Goal: Find specific page/section: Find specific page/section

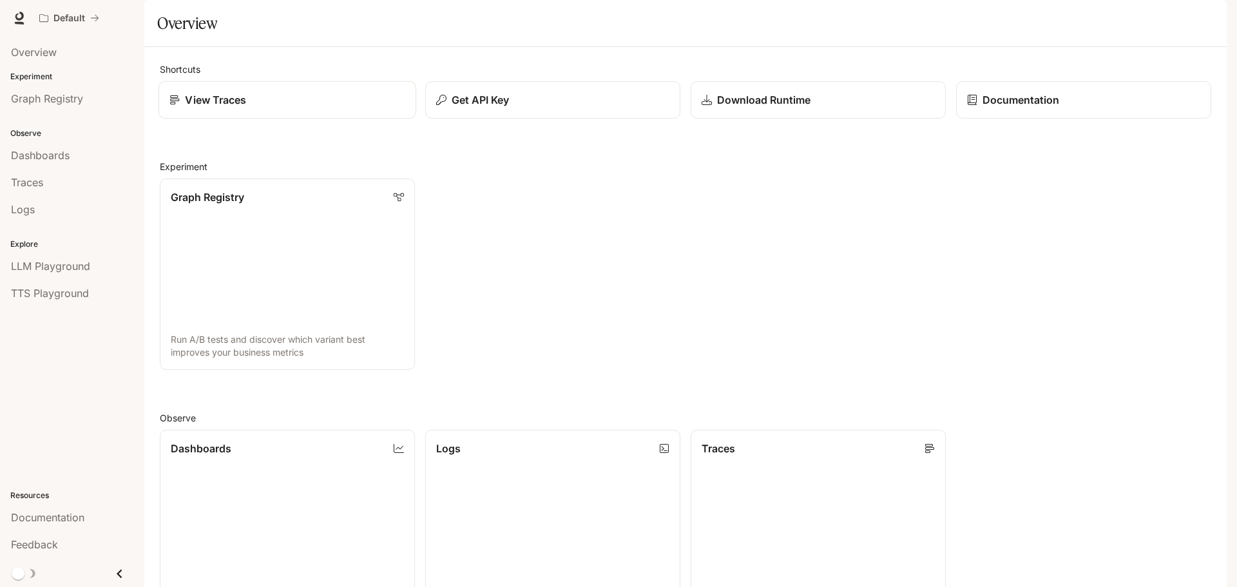
click at [388, 108] on div "View Traces" at bounding box center [287, 99] width 236 height 15
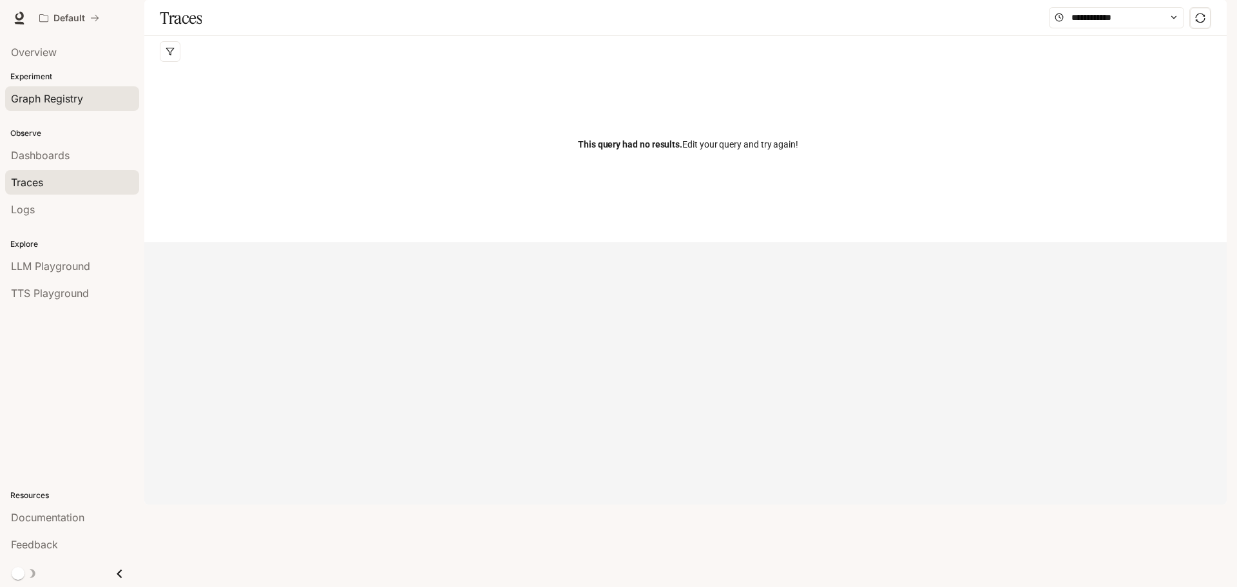
click at [39, 106] on span "Graph Registry" at bounding box center [47, 98] width 72 height 15
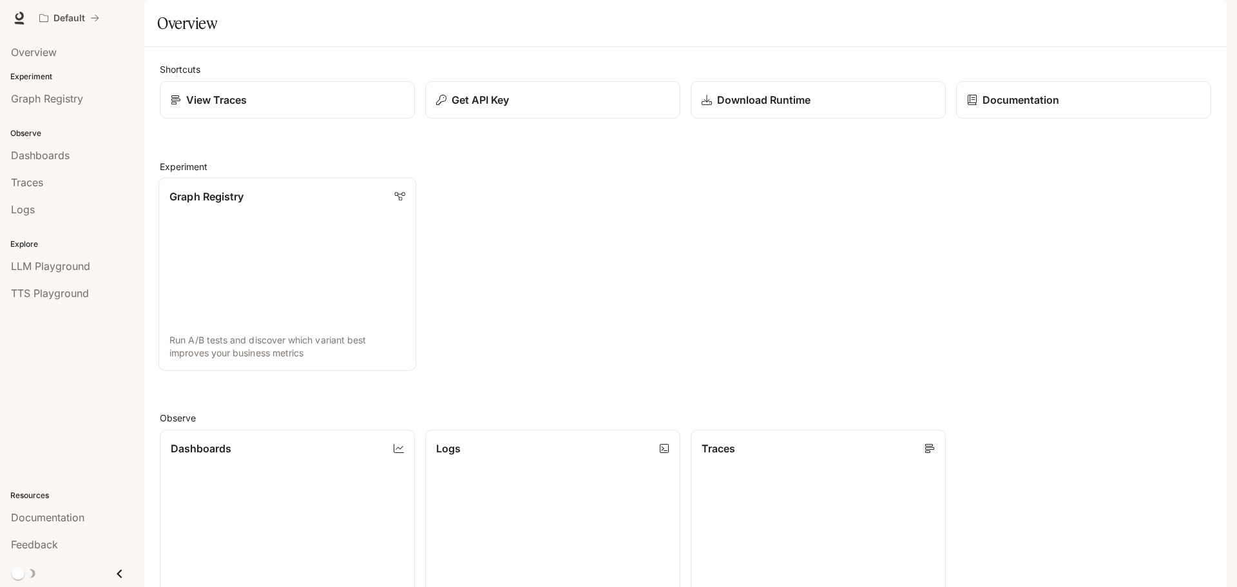
scroll to position [343, 0]
